Goal: Task Accomplishment & Management: Manage account settings

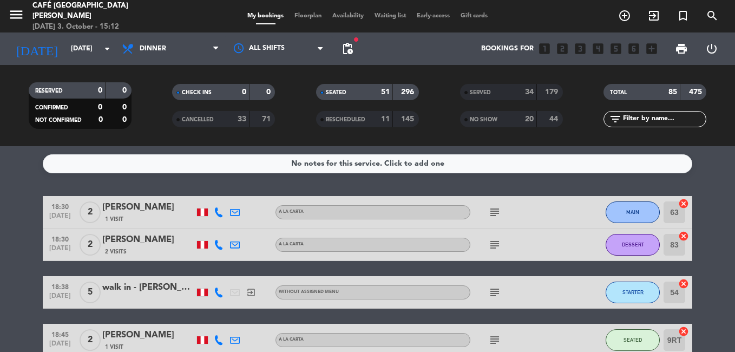
click at [474, 88] on div "SERVED" at bounding box center [487, 92] width 50 height 12
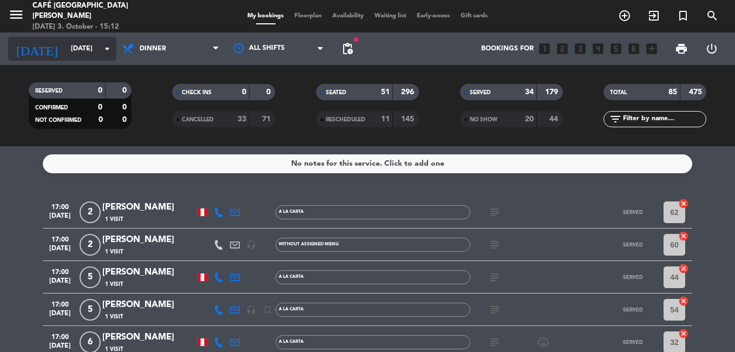
click at [72, 50] on input "[DATE]" at bounding box center [110, 48] width 91 height 18
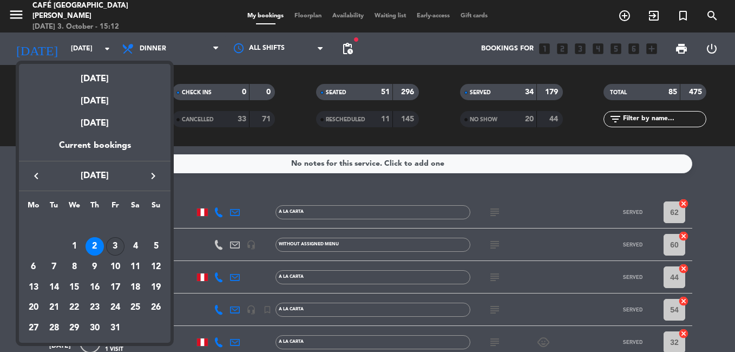
click at [110, 247] on div "3" at bounding box center [115, 246] width 18 height 18
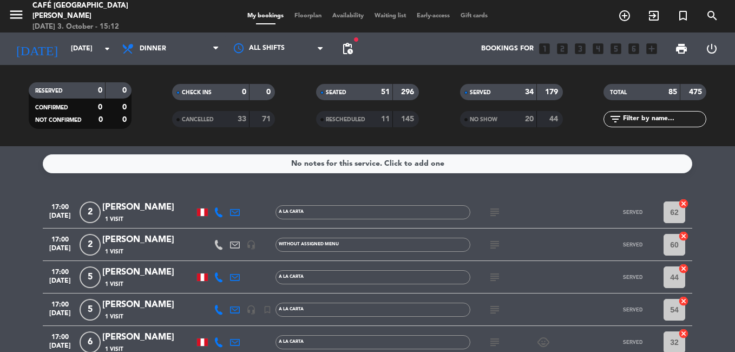
type input "[DATE]"
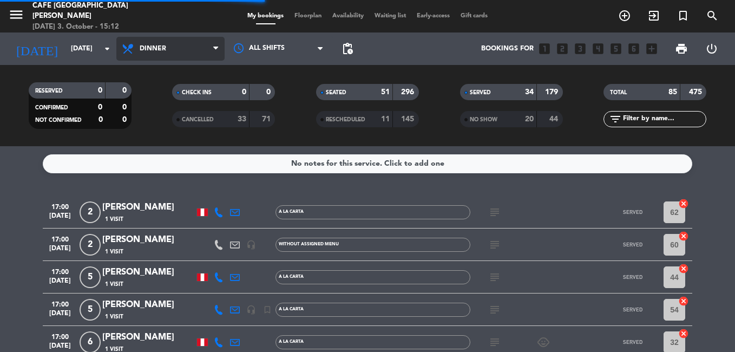
click at [162, 48] on span "Dinner" at bounding box center [153, 49] width 27 height 8
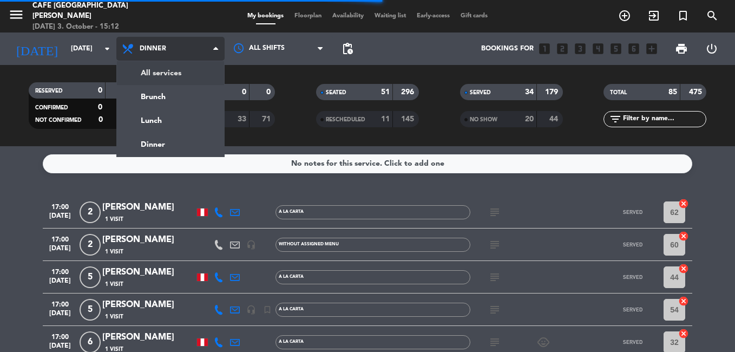
click at [161, 69] on div "menu Café Museo [PERSON_NAME] [DATE] 3. October - 15:12 My bookings Floorplan A…" at bounding box center [367, 73] width 735 height 146
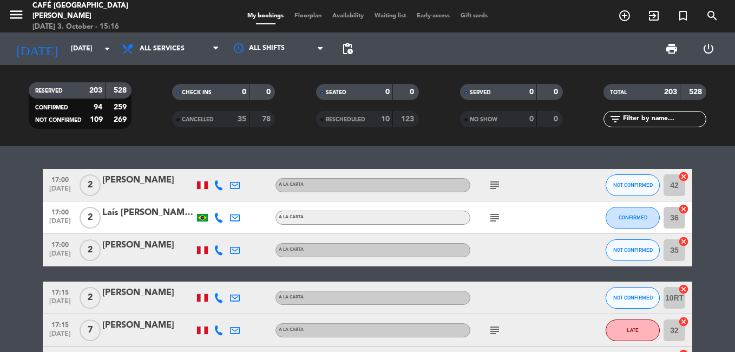
click at [631, 121] on input "text" at bounding box center [664, 119] width 84 height 12
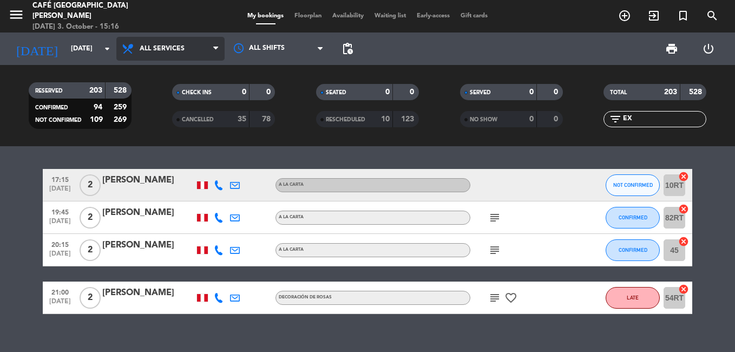
type input "E"
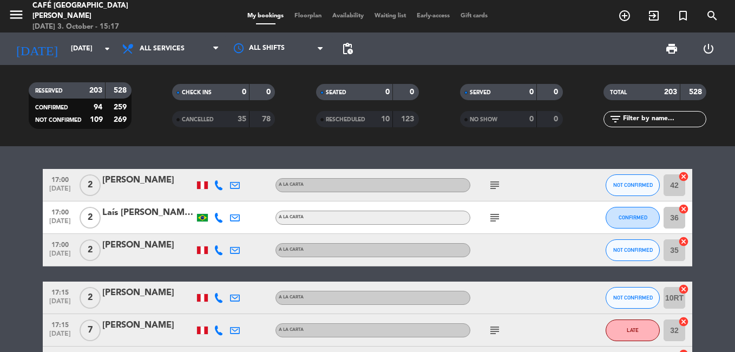
click at [636, 120] on input "text" at bounding box center [664, 119] width 84 height 12
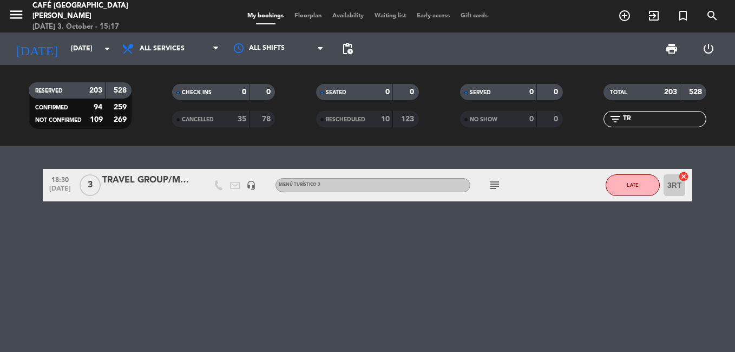
type input "T"
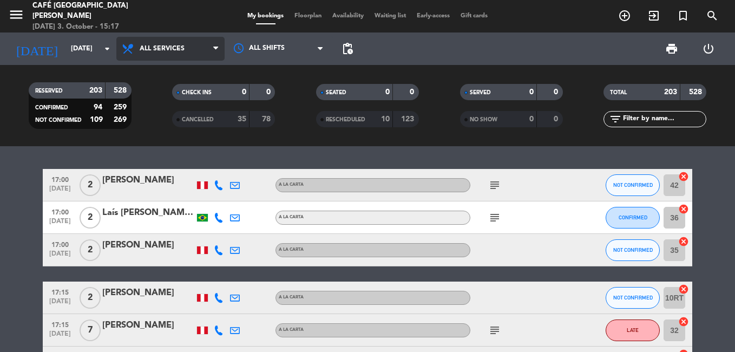
click at [149, 49] on span "All services" at bounding box center [162, 49] width 45 height 8
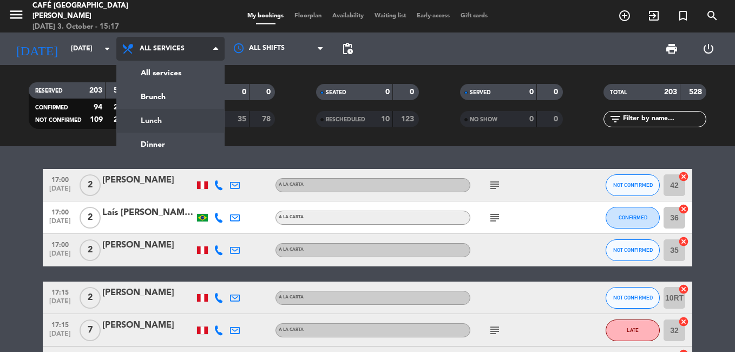
click at [158, 118] on div "menu Café Museo [PERSON_NAME] [DATE] 3. October - 15:17 My bookings Floorplan A…" at bounding box center [367, 73] width 735 height 146
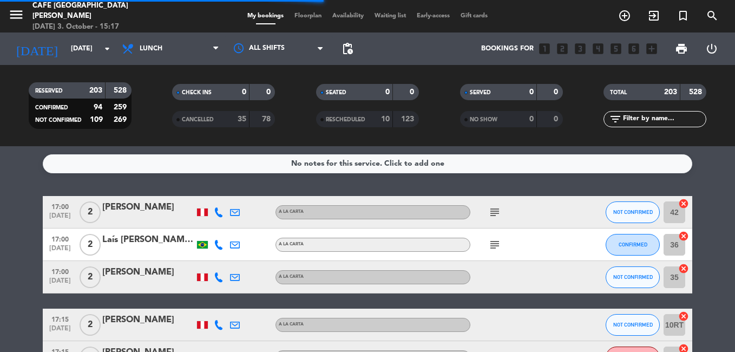
click at [613, 119] on icon "filter_list" at bounding box center [615, 119] width 13 height 13
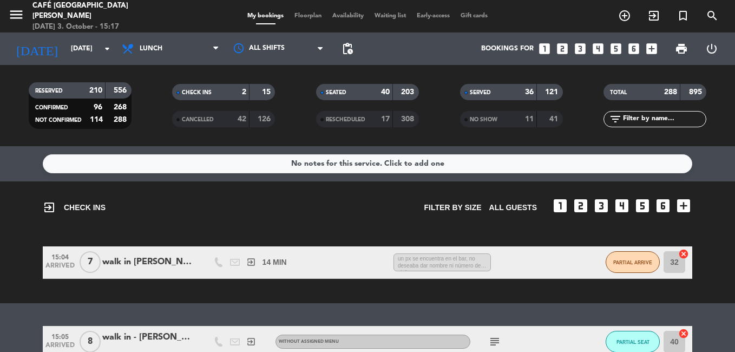
click at [631, 116] on input "text" at bounding box center [664, 119] width 84 height 12
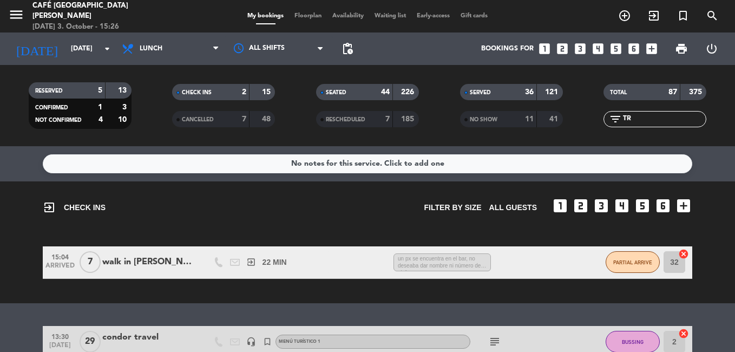
type input "T"
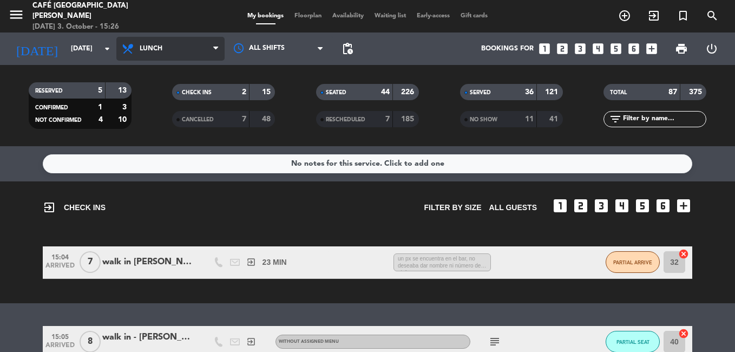
click at [148, 54] on span "Lunch" at bounding box center [170, 49] width 108 height 24
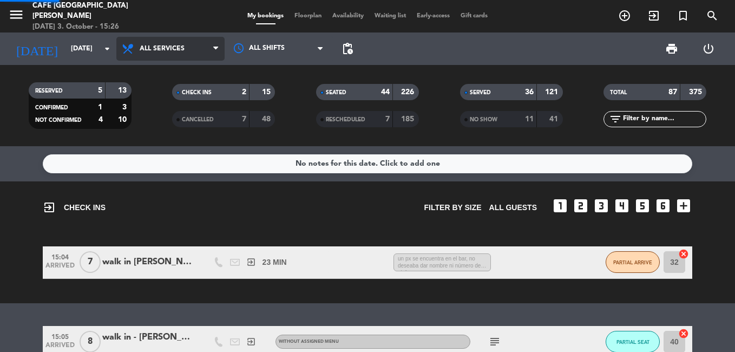
click at [164, 72] on div "menu Café Museo [PERSON_NAME] [DATE] 3. October - 15:26 My bookings Floorplan A…" at bounding box center [367, 73] width 735 height 146
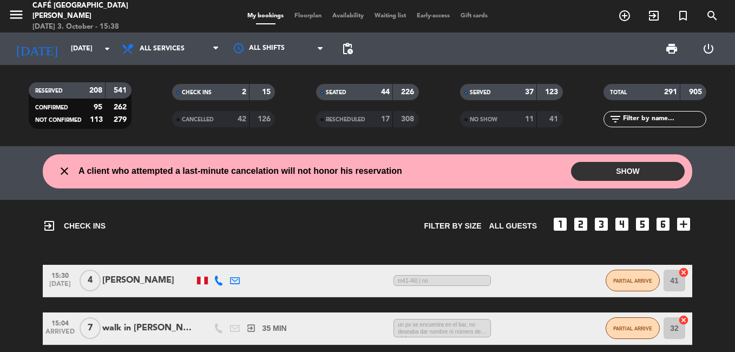
click at [637, 123] on input "text" at bounding box center [664, 119] width 84 height 12
type input "t"
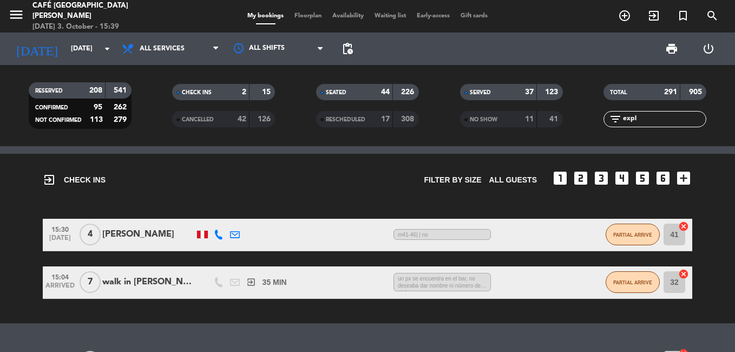
scroll to position [108, 0]
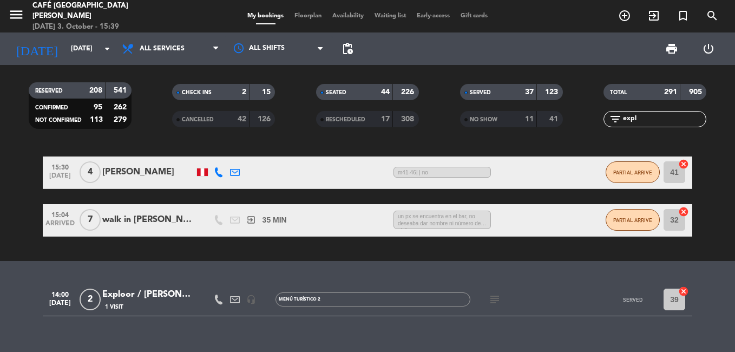
click at [144, 294] on div "Exploor / [PERSON_NAME]" at bounding box center [148, 294] width 92 height 14
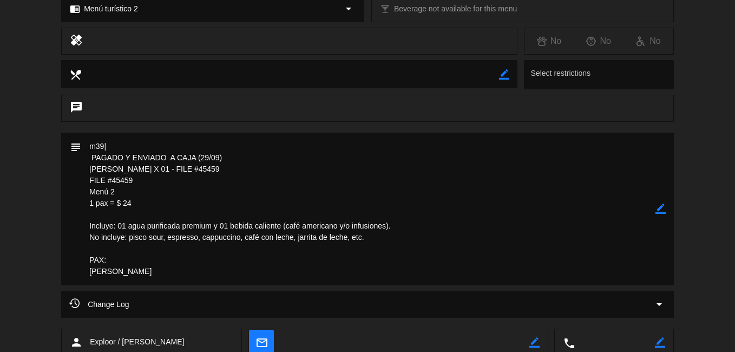
scroll to position [0, 0]
drag, startPoint x: 112, startPoint y: 182, endPoint x: 132, endPoint y: 181, distance: 20.0
click at [132, 181] on textarea at bounding box center [368, 209] width 574 height 153
drag, startPoint x: 132, startPoint y: 181, endPoint x: 124, endPoint y: 181, distance: 8.1
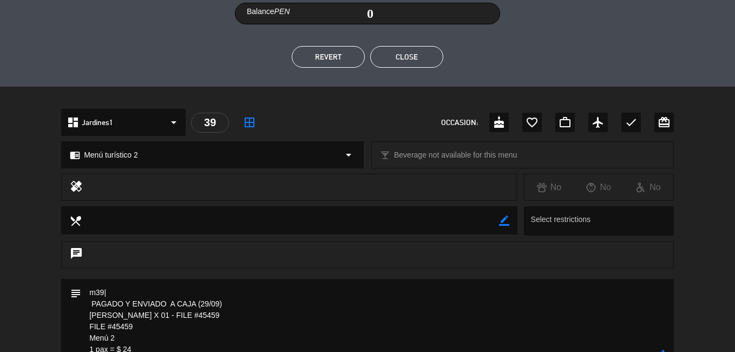
scroll to position [216, 0]
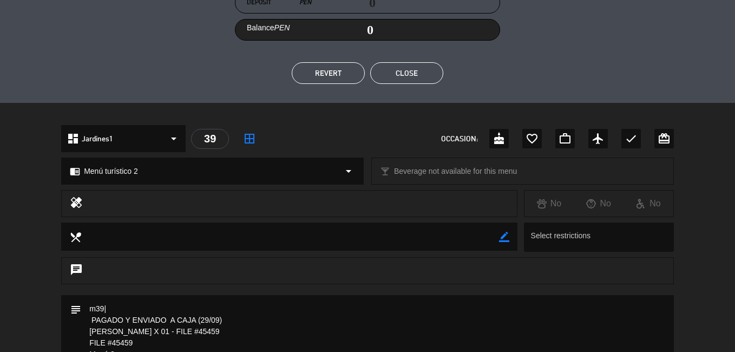
click at [416, 69] on button "Close" at bounding box center [406, 73] width 73 height 22
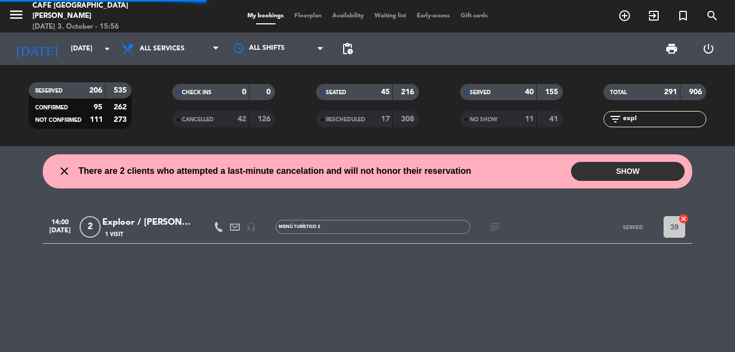
click at [644, 118] on input "expl" at bounding box center [664, 119] width 84 height 12
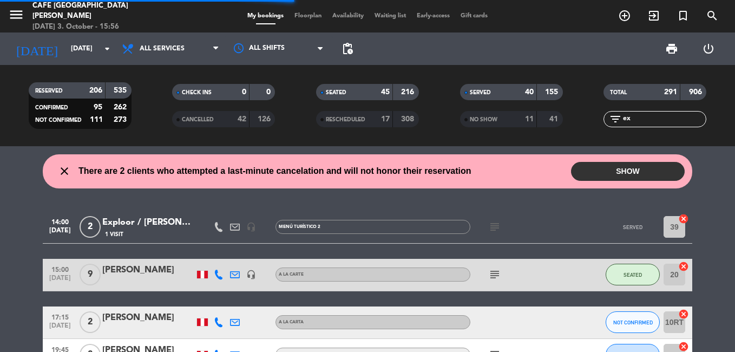
type input "e"
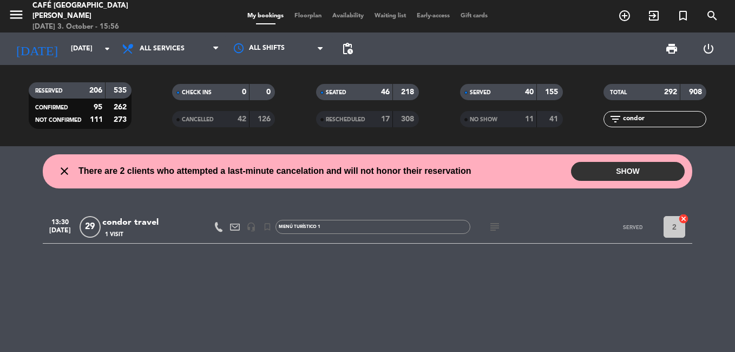
click at [135, 220] on div "condor travel" at bounding box center [148, 222] width 92 height 14
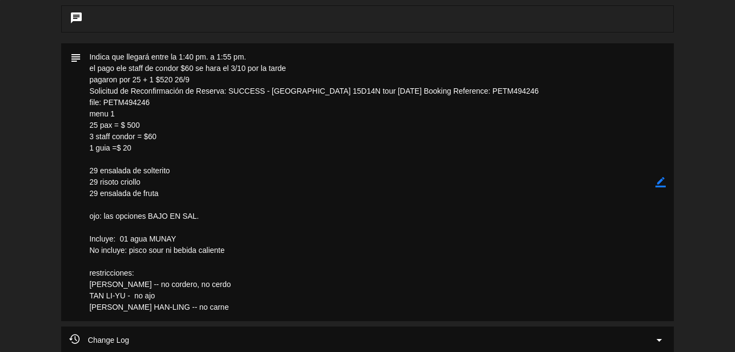
scroll to position [487, 0]
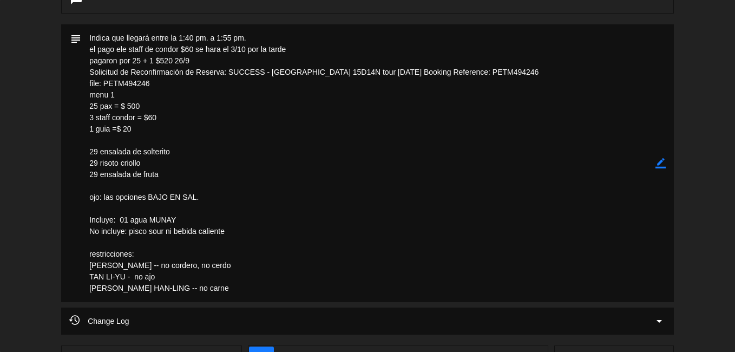
drag, startPoint x: 104, startPoint y: 84, endPoint x: 150, endPoint y: 83, distance: 46.0
click at [150, 83] on textarea at bounding box center [368, 162] width 574 height 277
drag, startPoint x: 150, startPoint y: 83, endPoint x: 133, endPoint y: 84, distance: 17.9
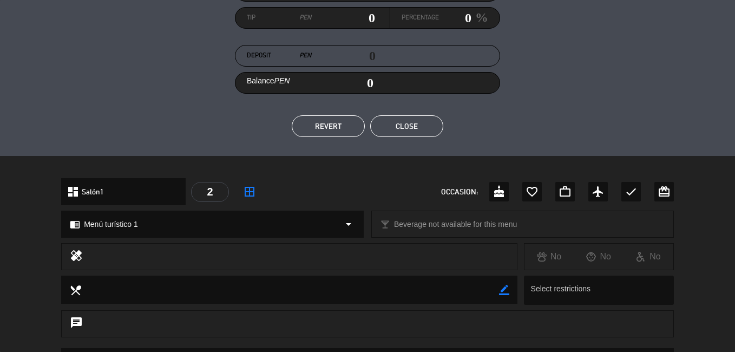
scroll to position [162, 0]
click at [404, 128] on button "Close" at bounding box center [406, 127] width 73 height 22
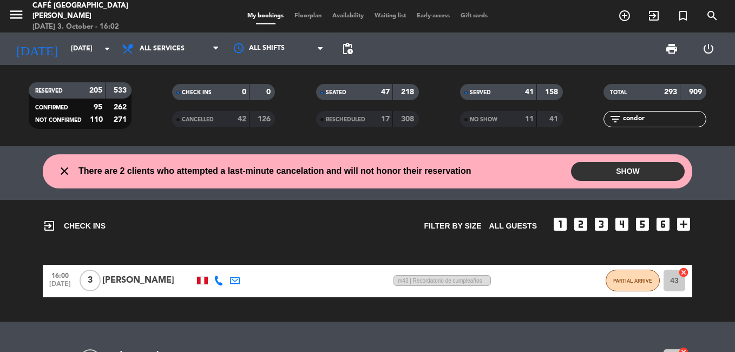
click at [649, 119] on input "condor" at bounding box center [664, 119] width 84 height 12
type input "c"
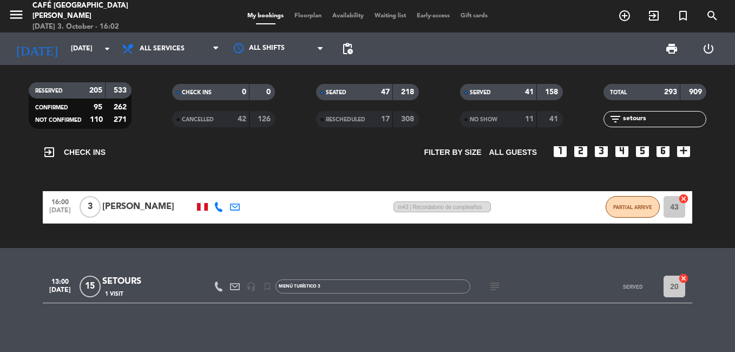
scroll to position [79, 0]
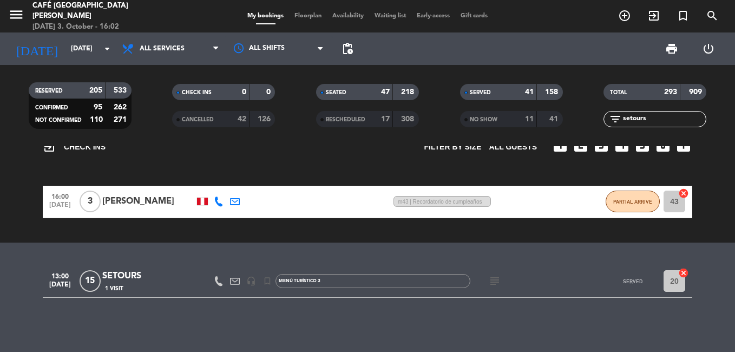
click at [128, 282] on div "SETOURS" at bounding box center [148, 276] width 92 height 14
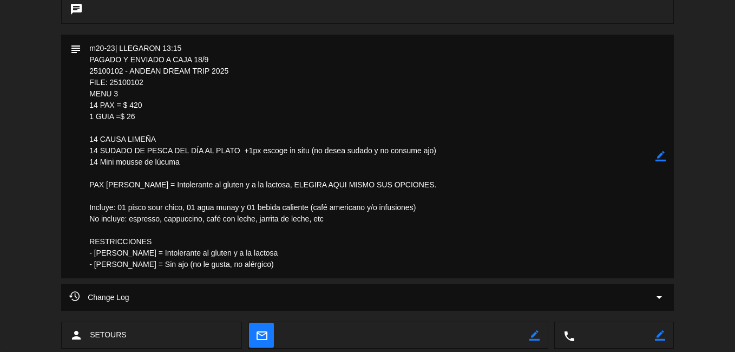
scroll to position [487, 0]
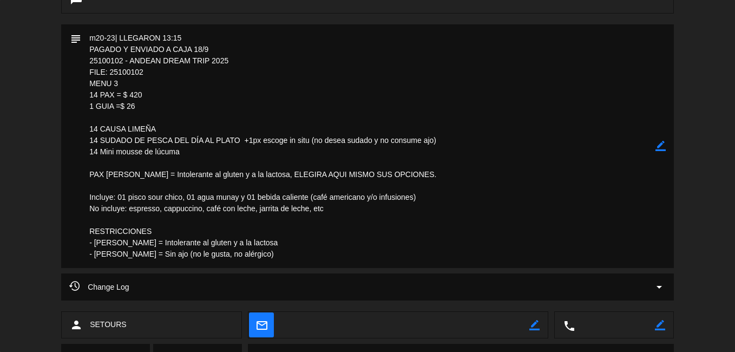
drag, startPoint x: 109, startPoint y: 73, endPoint x: 146, endPoint y: 71, distance: 37.4
click at [146, 71] on textarea at bounding box center [368, 145] width 574 height 243
drag, startPoint x: 146, startPoint y: 71, endPoint x: 131, endPoint y: 74, distance: 14.9
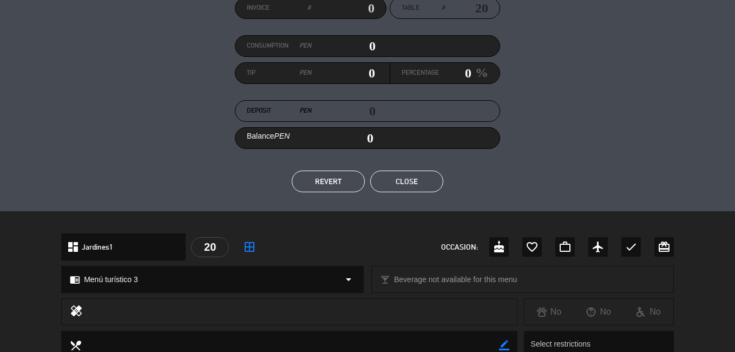
scroll to position [54, 0]
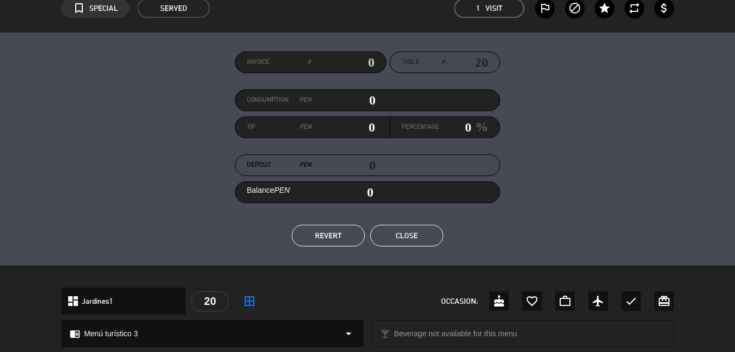
click at [411, 239] on button "Close" at bounding box center [406, 235] width 73 height 22
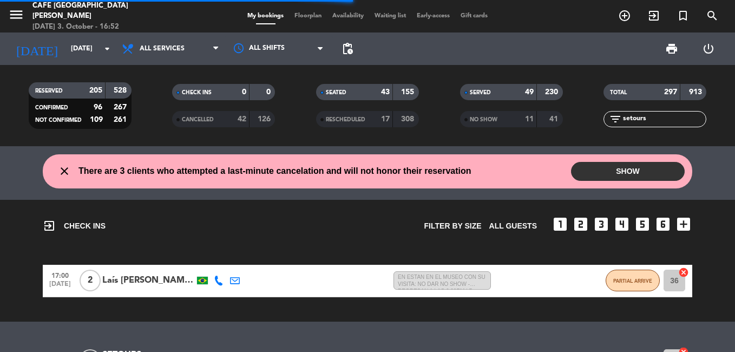
click at [633, 122] on input "setours" at bounding box center [664, 119] width 84 height 12
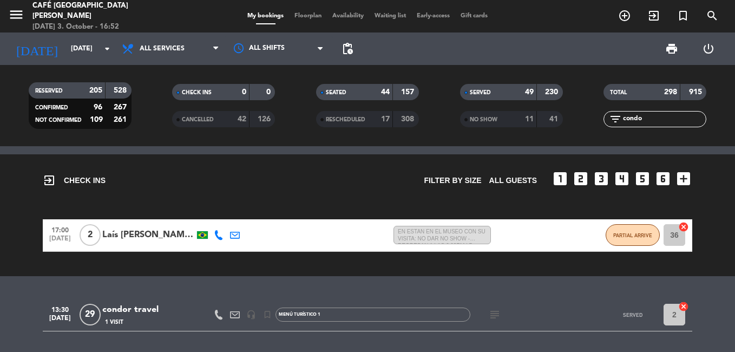
scroll to position [79, 0]
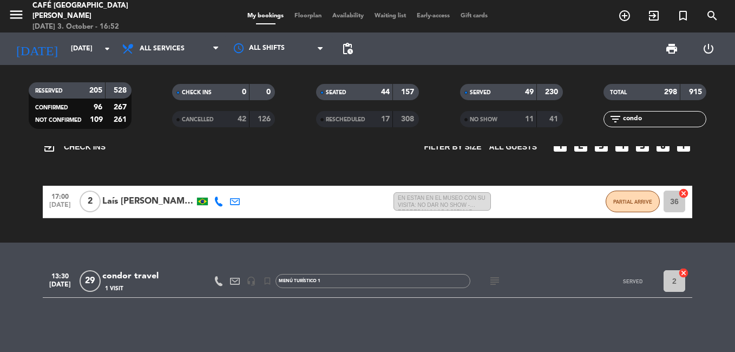
click at [159, 275] on div "condor travel" at bounding box center [148, 276] width 92 height 14
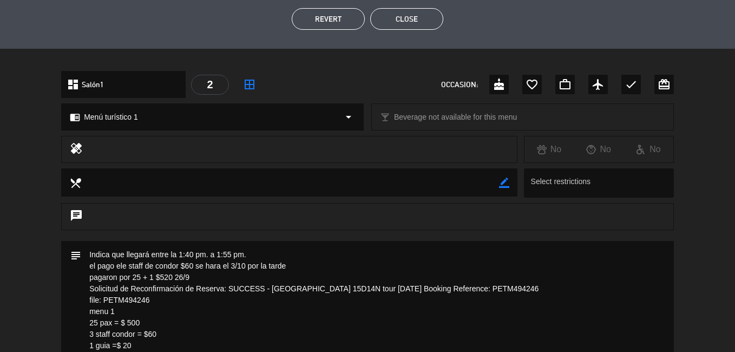
scroll to position [433, 0]
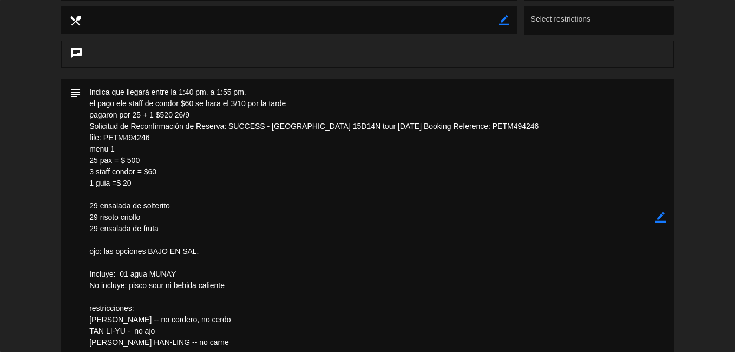
drag, startPoint x: 102, startPoint y: 137, endPoint x: 149, endPoint y: 141, distance: 47.7
click at [149, 141] on textarea at bounding box center [368, 216] width 574 height 277
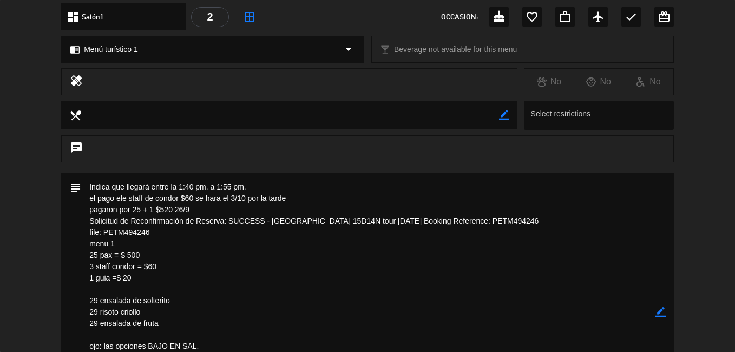
scroll to position [216, 0]
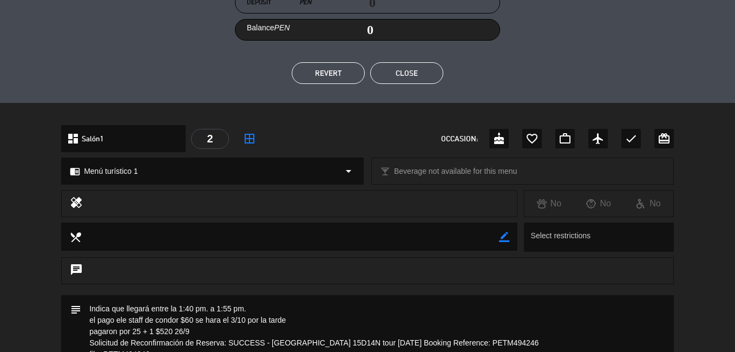
click at [413, 67] on button "Close" at bounding box center [406, 73] width 73 height 22
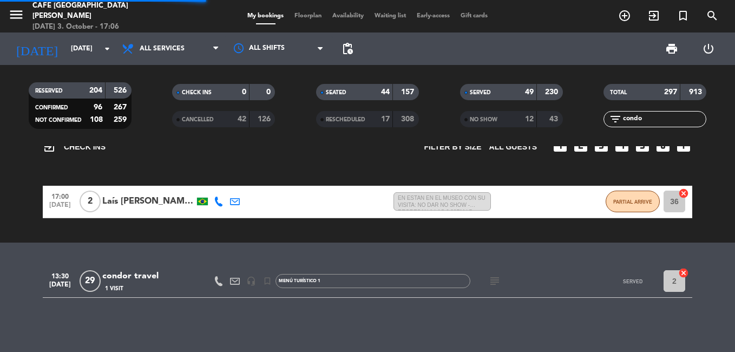
click at [647, 114] on input "condo" at bounding box center [664, 119] width 84 height 12
click at [648, 114] on input "condo" at bounding box center [664, 119] width 84 height 12
drag, startPoint x: 648, startPoint y: 114, endPoint x: 587, endPoint y: 96, distance: 63.0
click at [587, 96] on div "TOTAL 297 913 filter_list condo" at bounding box center [655, 106] width 144 height 60
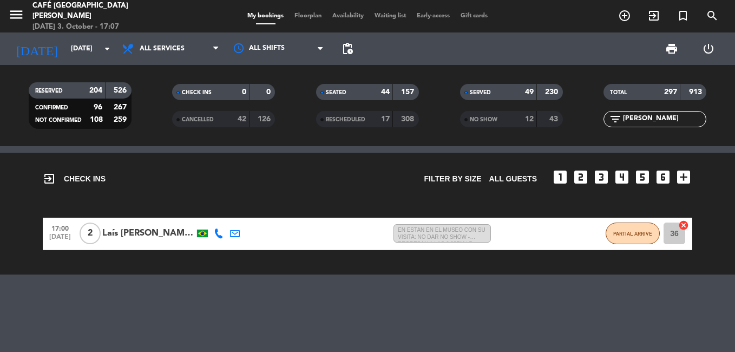
scroll to position [79, 0]
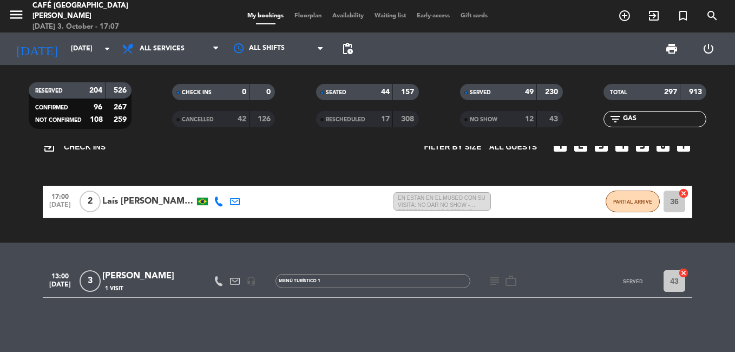
click at [143, 278] on div "[PERSON_NAME]" at bounding box center [148, 276] width 92 height 14
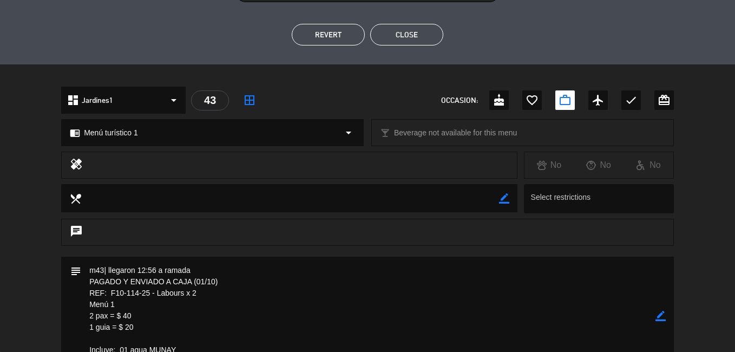
scroll to position [270, 0]
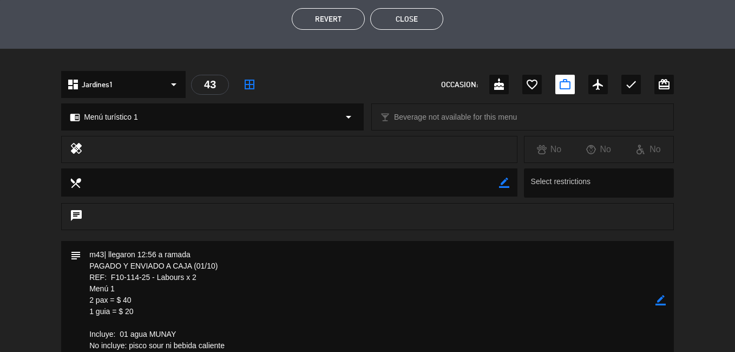
drag, startPoint x: 110, startPoint y: 275, endPoint x: 199, endPoint y: 275, distance: 88.7
click at [199, 275] on textarea at bounding box center [368, 300] width 574 height 118
click at [403, 21] on button "Close" at bounding box center [406, 19] width 73 height 22
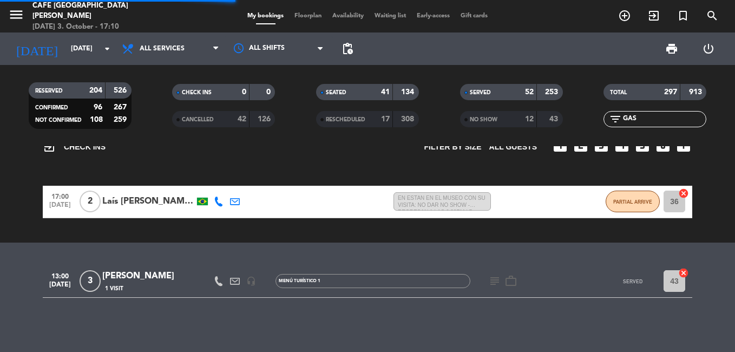
click at [657, 115] on input "GAS" at bounding box center [664, 119] width 84 height 12
type input "SETOUR"
click at [131, 269] on div "SETOURS" at bounding box center [148, 276] width 92 height 14
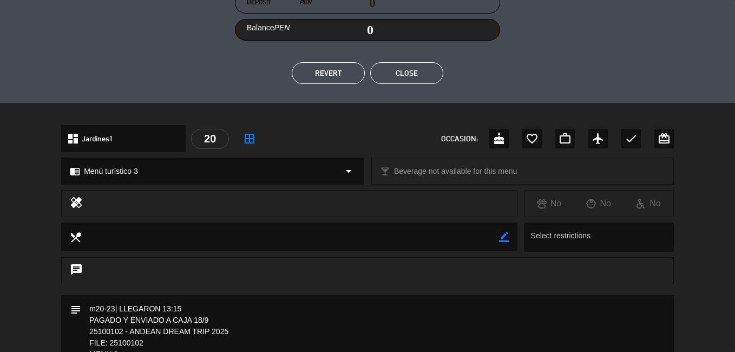
scroll to position [379, 0]
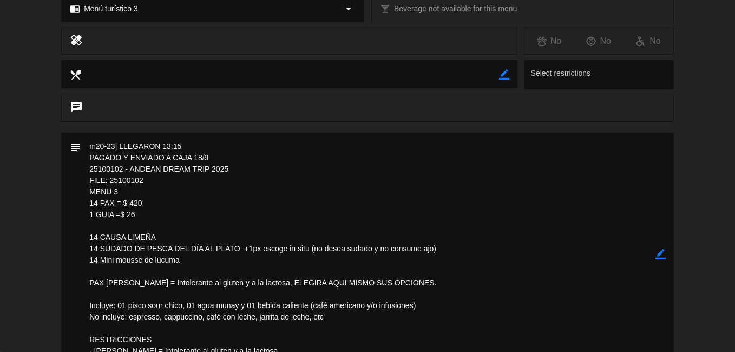
click at [114, 179] on textarea at bounding box center [368, 254] width 574 height 243
